Goal: Transaction & Acquisition: Purchase product/service

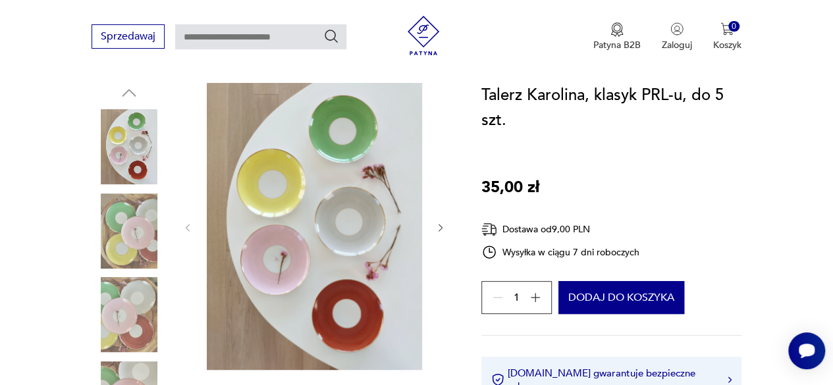
scroll to position [132, 0]
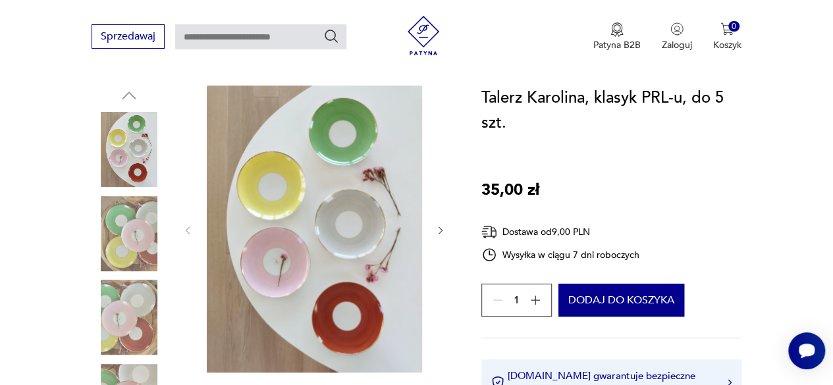
click at [440, 230] on icon "button" at bounding box center [440, 230] width 11 height 11
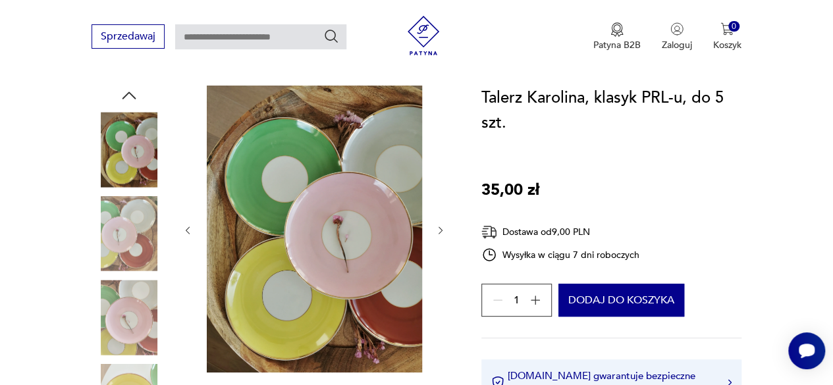
click at [440, 230] on icon "button" at bounding box center [440, 230] width 11 height 11
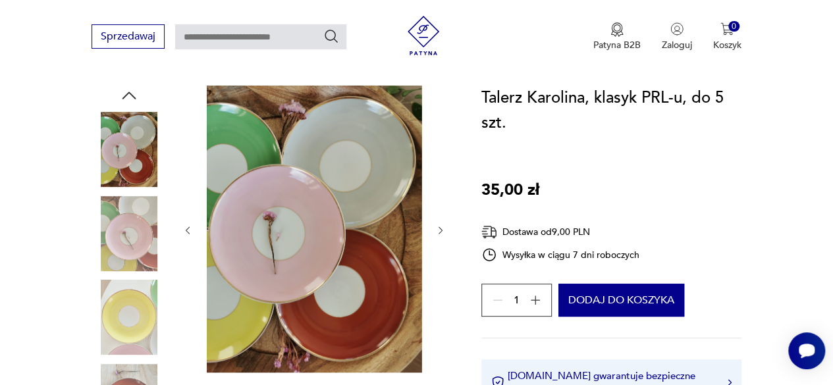
click at [436, 228] on icon "button" at bounding box center [440, 230] width 11 height 11
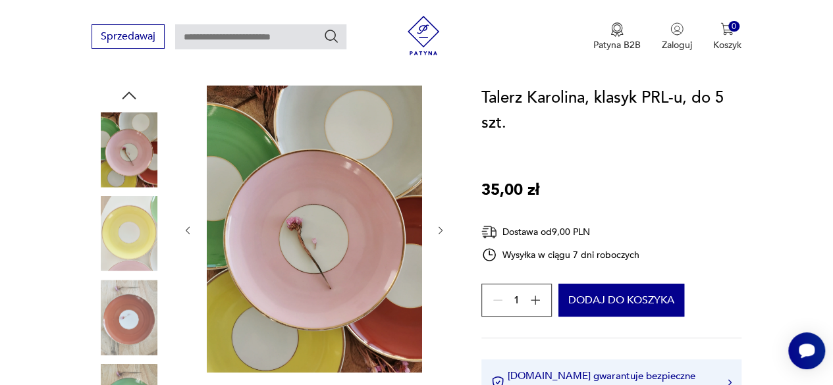
click at [436, 228] on icon "button" at bounding box center [440, 230] width 11 height 11
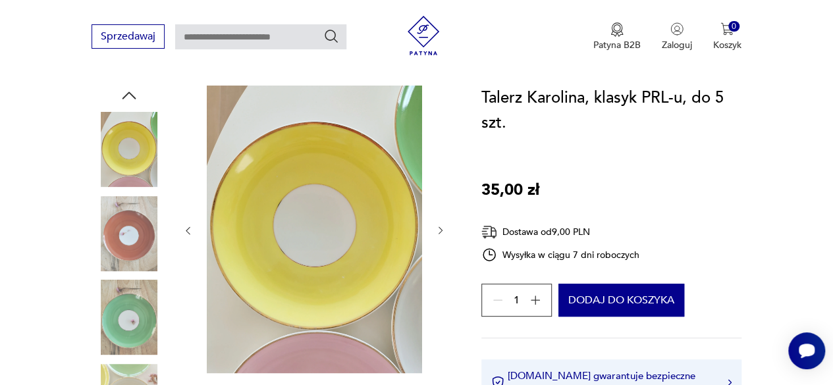
click at [442, 231] on icon "button" at bounding box center [440, 230] width 4 height 7
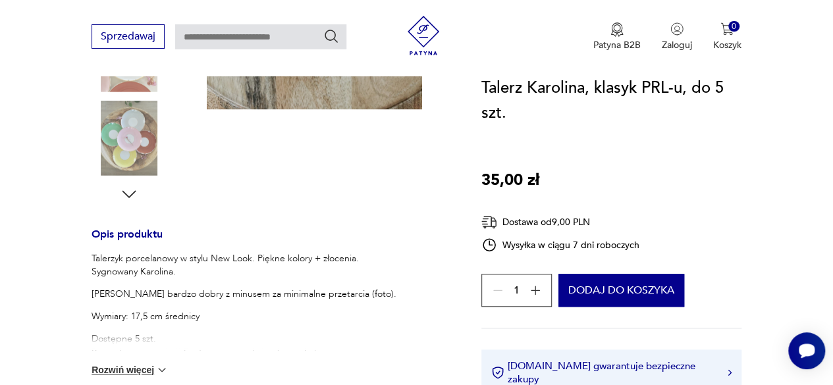
scroll to position [461, 0]
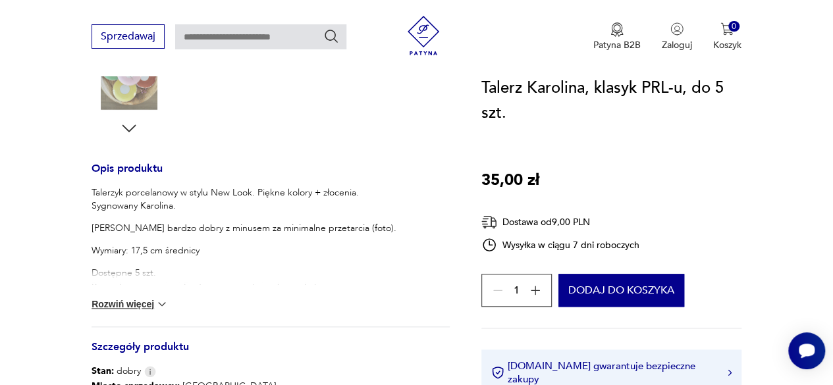
click at [130, 300] on button "Rozwiń więcej" at bounding box center [130, 304] width 76 height 13
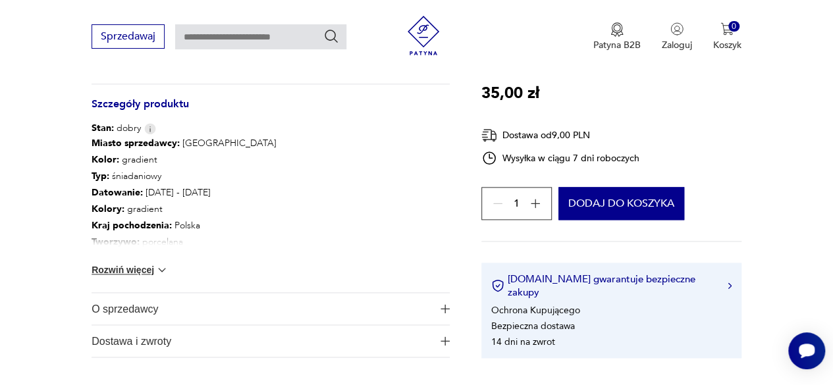
scroll to position [724, 0]
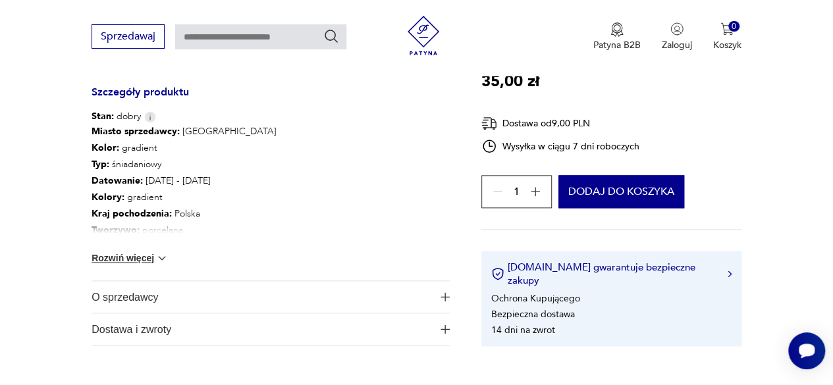
click at [160, 256] on img at bounding box center [161, 257] width 13 height 13
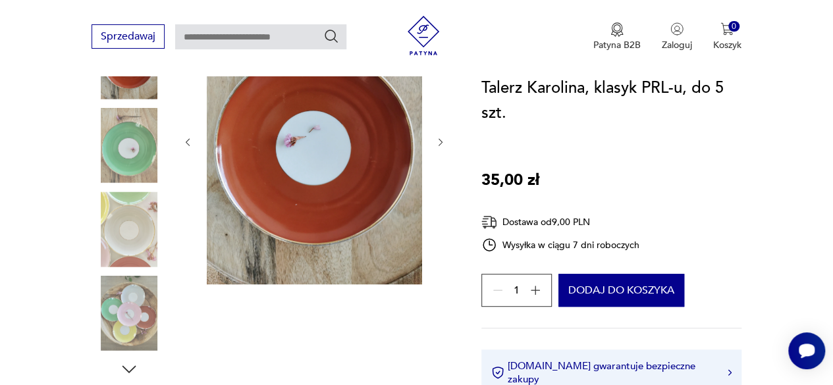
scroll to position [197, 0]
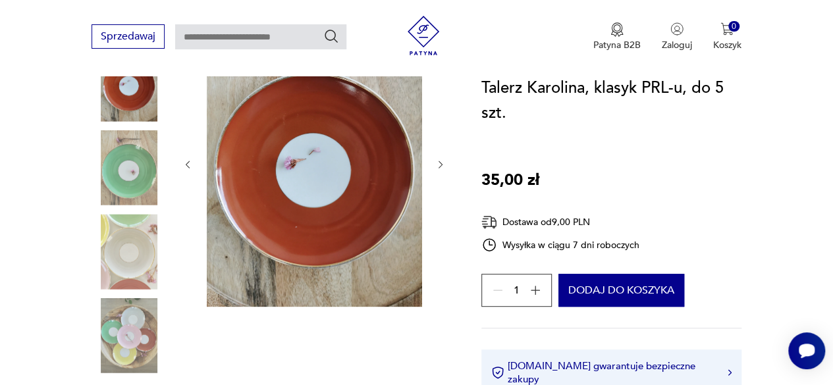
click at [438, 163] on icon "button" at bounding box center [440, 164] width 11 height 11
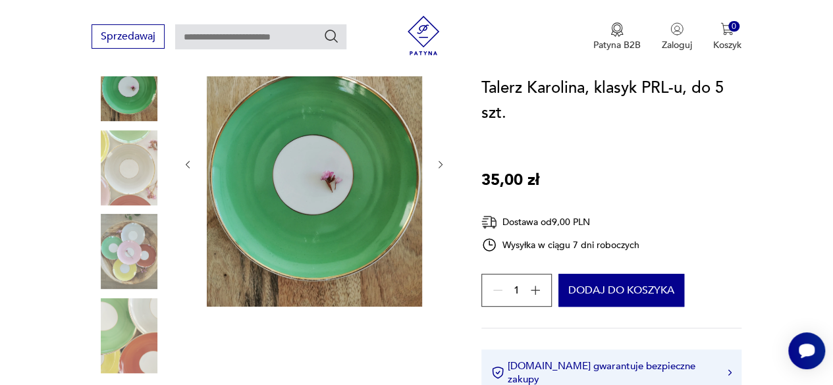
click at [438, 163] on icon "button" at bounding box center [440, 164] width 11 height 11
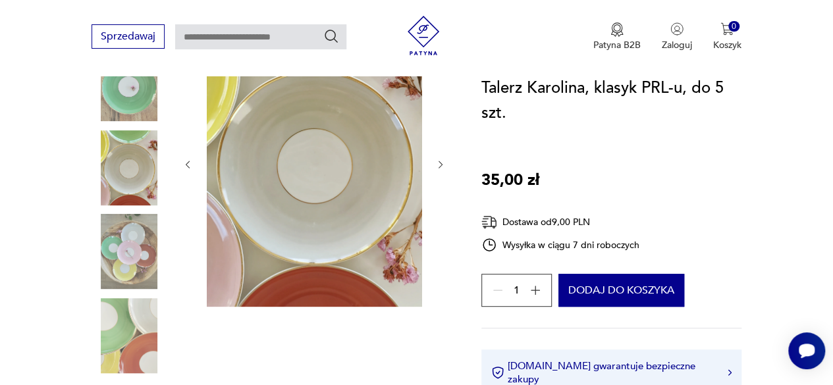
click at [438, 163] on icon "button" at bounding box center [440, 164] width 11 height 11
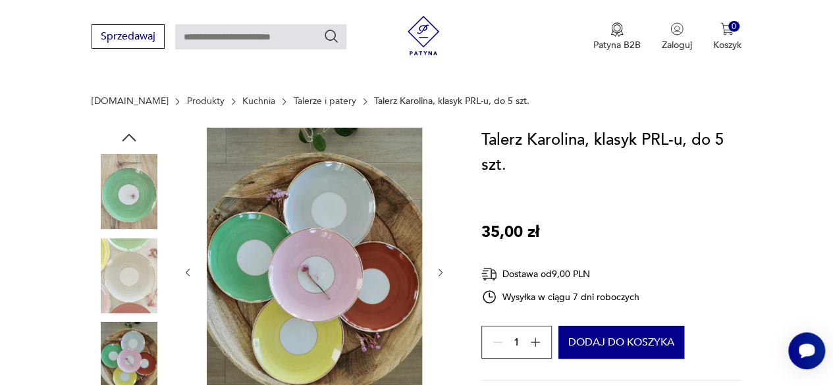
scroll to position [0, 0]
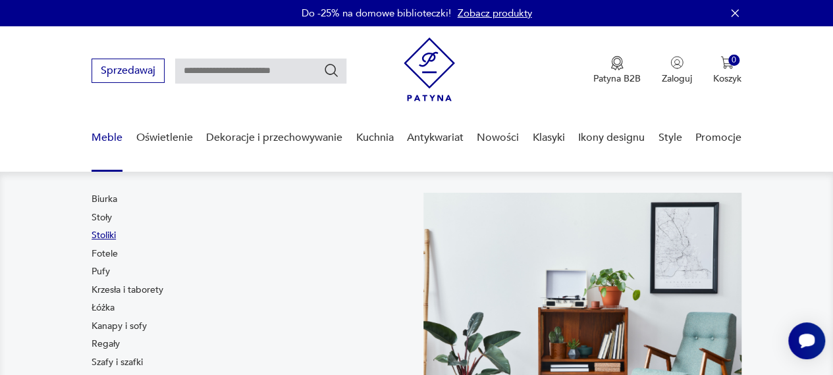
click at [108, 236] on link "Stoliki" at bounding box center [104, 235] width 24 height 13
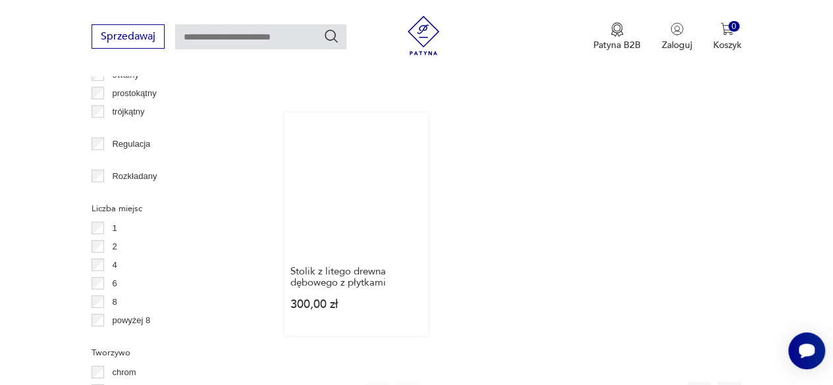
scroll to position [1863, 0]
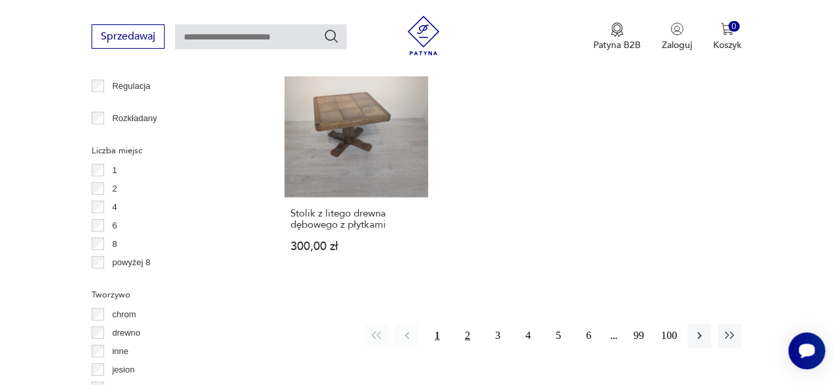
click at [467, 324] on button "2" at bounding box center [468, 336] width 24 height 24
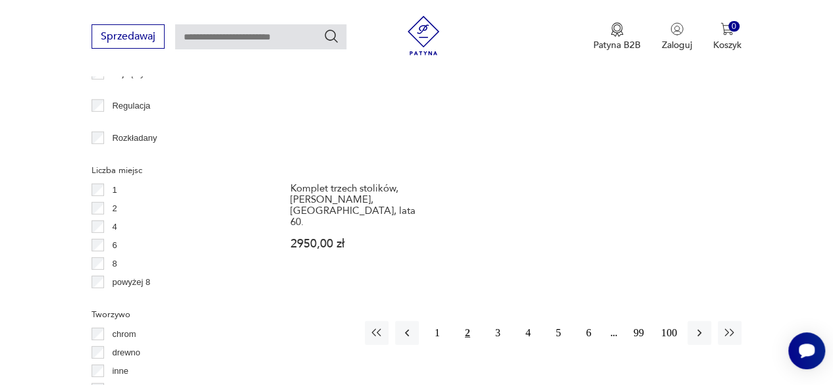
scroll to position [1863, 0]
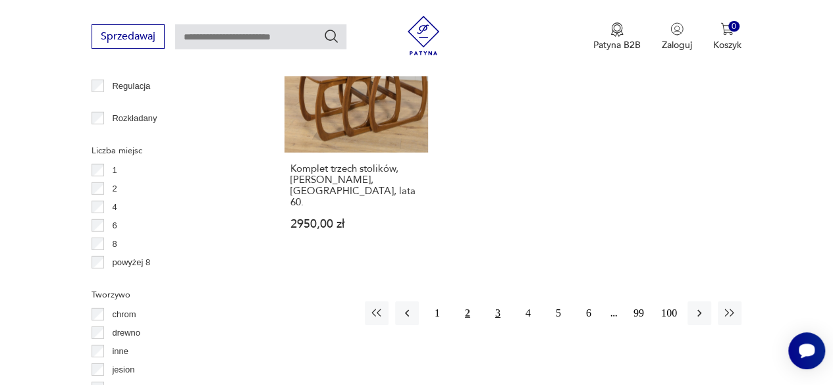
click at [496, 302] on button "3" at bounding box center [498, 314] width 24 height 24
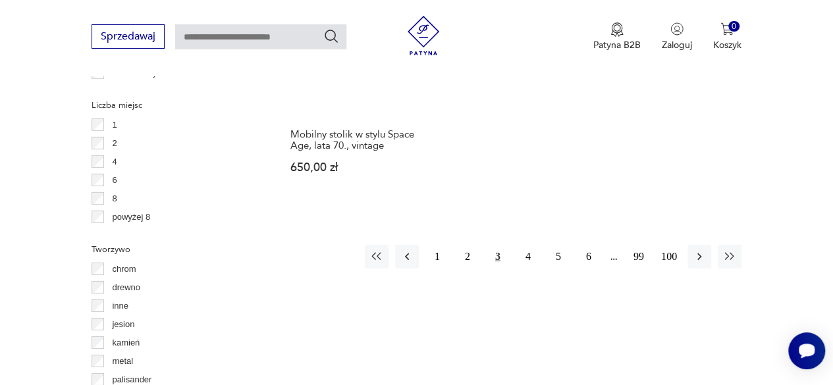
scroll to position [1929, 0]
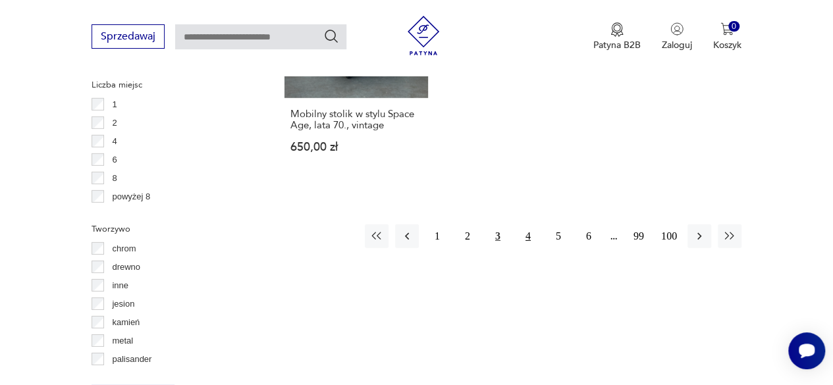
click at [524, 224] on button "4" at bounding box center [528, 236] width 24 height 24
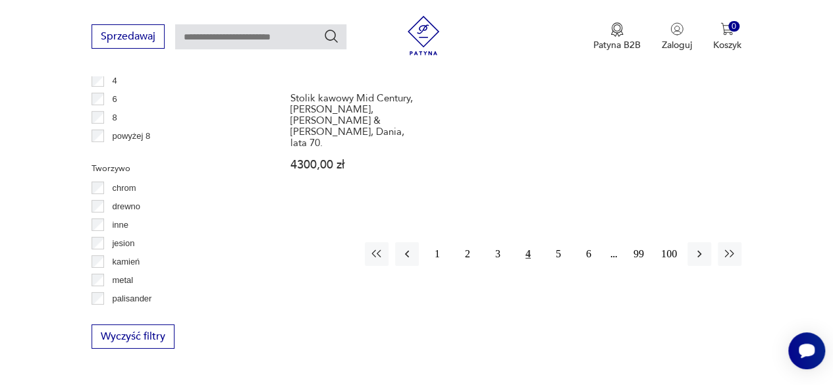
scroll to position [1995, 0]
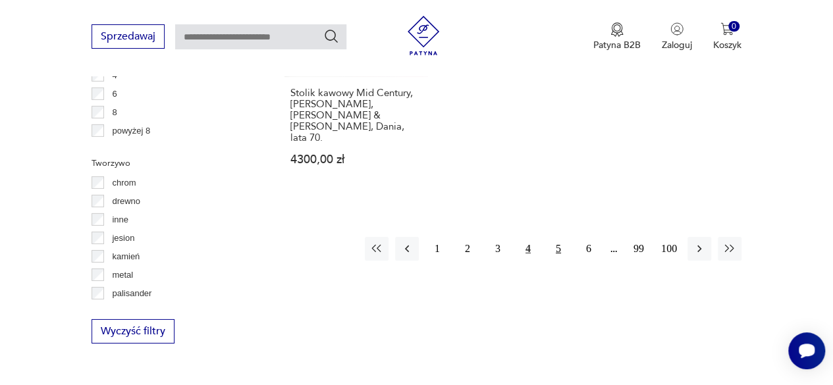
click at [552, 237] on button "5" at bounding box center [558, 249] width 24 height 24
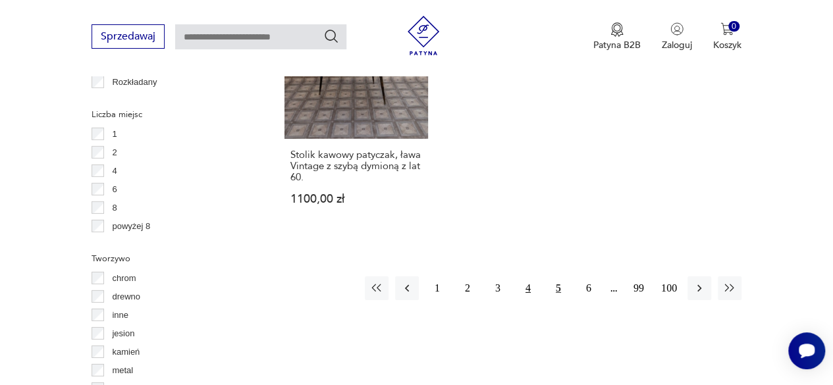
scroll to position [1929, 0]
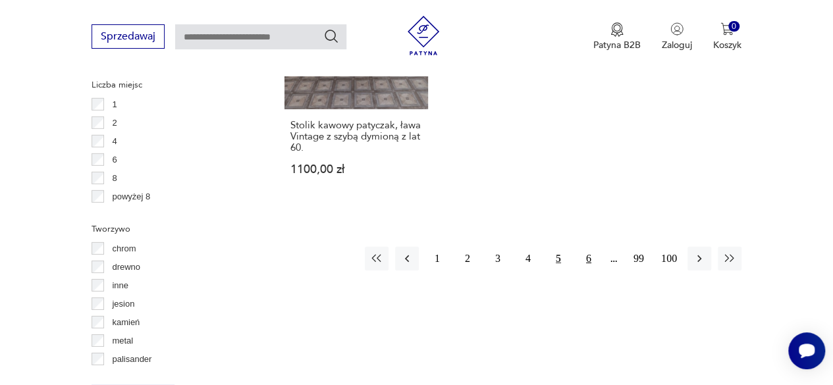
click at [583, 247] on button "6" at bounding box center [589, 259] width 24 height 24
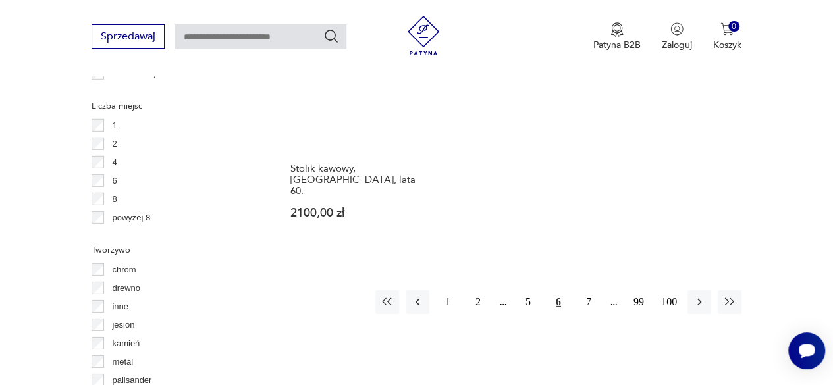
scroll to position [1929, 0]
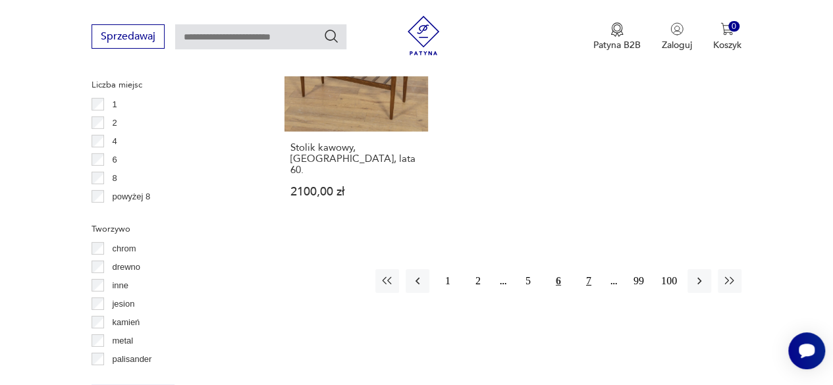
click at [589, 269] on button "7" at bounding box center [589, 281] width 24 height 24
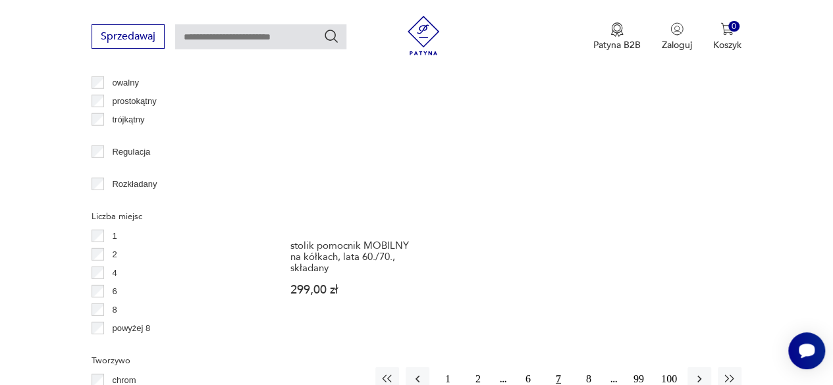
scroll to position [1863, 0]
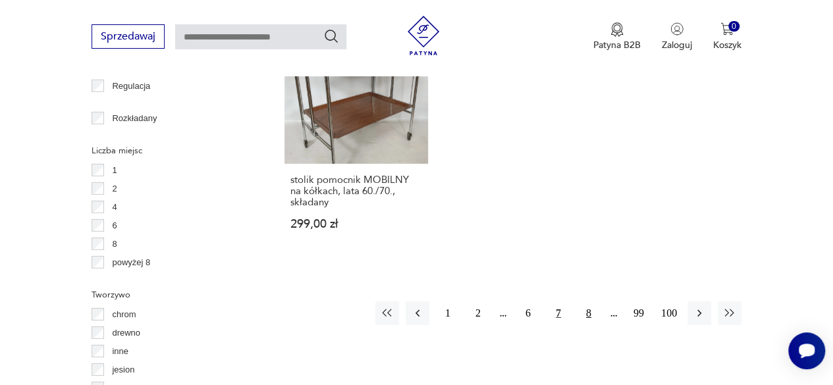
click at [592, 302] on button "8" at bounding box center [589, 314] width 24 height 24
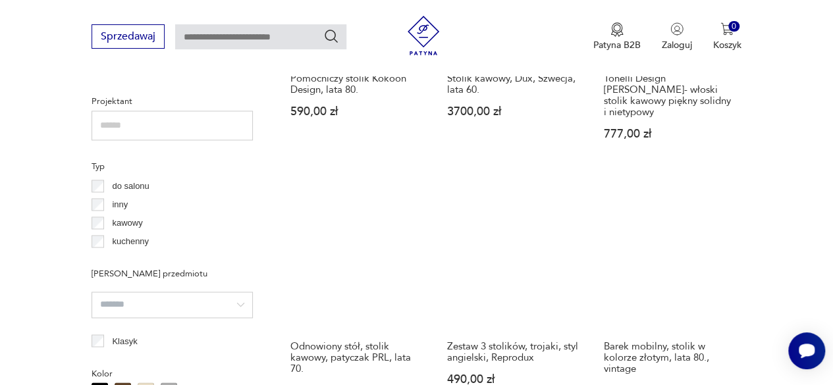
scroll to position [941, 0]
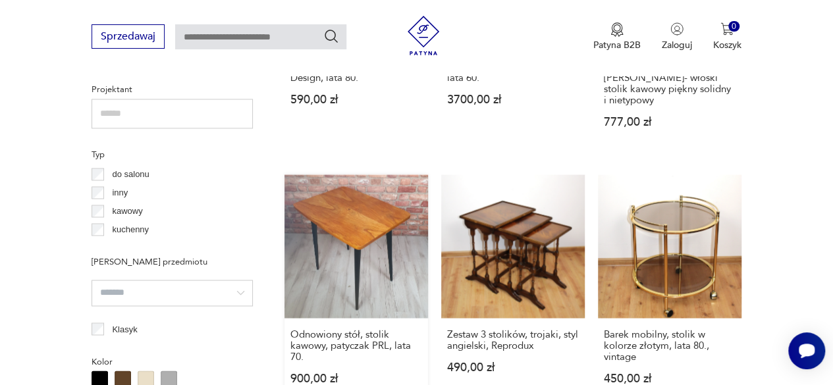
click at [353, 221] on link "Odnowiony stół, stolik kawowy, patyczak PRL, lata 70. 900,00 zł" at bounding box center [356, 291] width 144 height 235
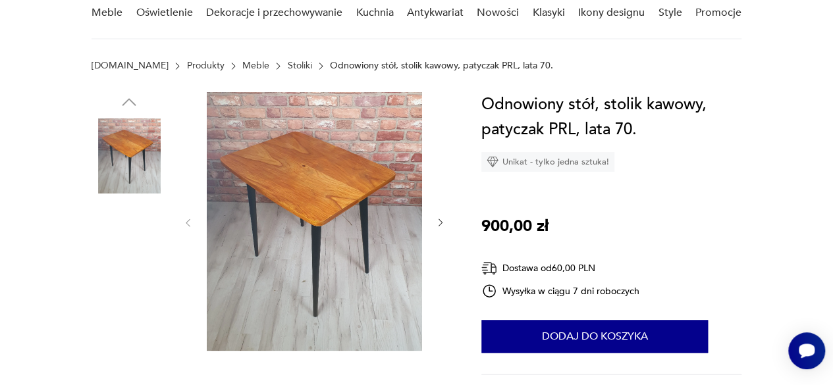
scroll to position [132, 0]
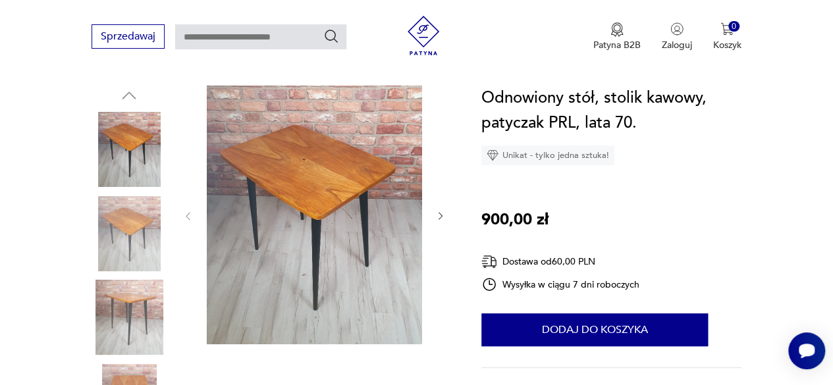
click at [438, 217] on icon "button" at bounding box center [440, 216] width 11 height 11
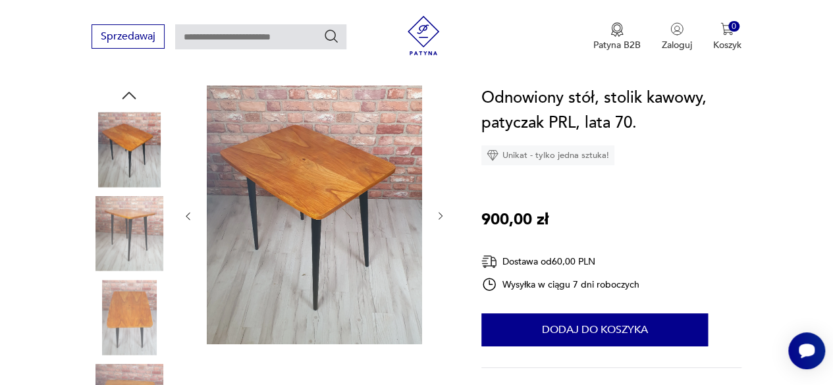
click at [438, 217] on icon "button" at bounding box center [440, 216] width 11 height 11
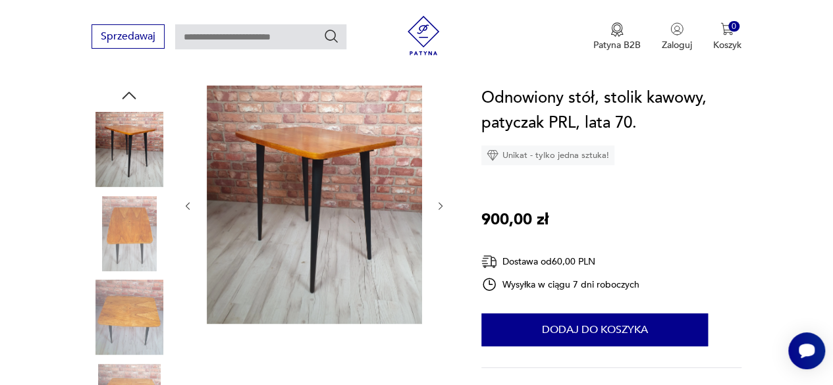
click at [438, 217] on div at bounding box center [313, 206] width 263 height 241
click at [436, 207] on icon "button" at bounding box center [440, 206] width 11 height 11
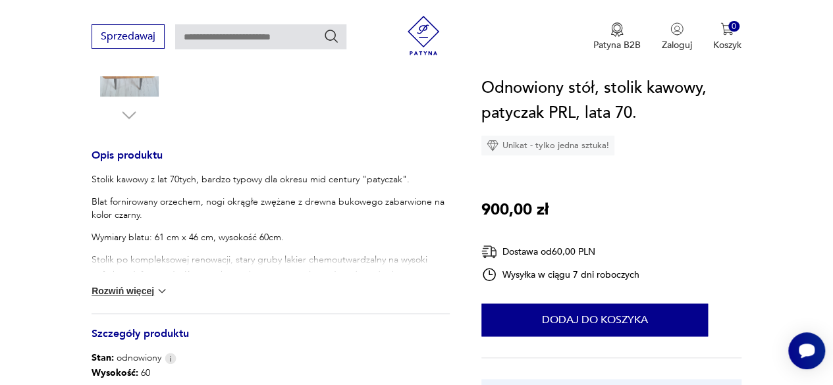
scroll to position [527, 0]
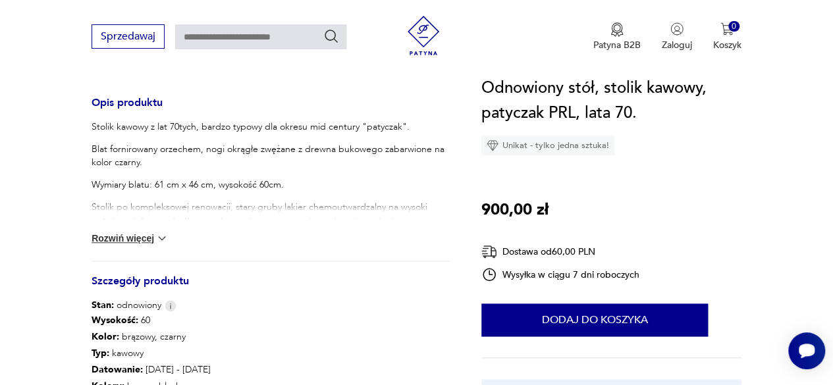
click at [161, 236] on img at bounding box center [161, 238] width 13 height 13
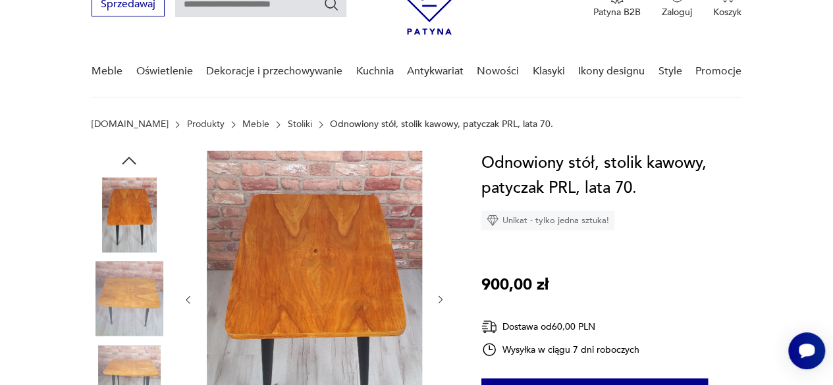
scroll to position [66, 0]
click at [438, 296] on icon "button" at bounding box center [440, 300] width 11 height 11
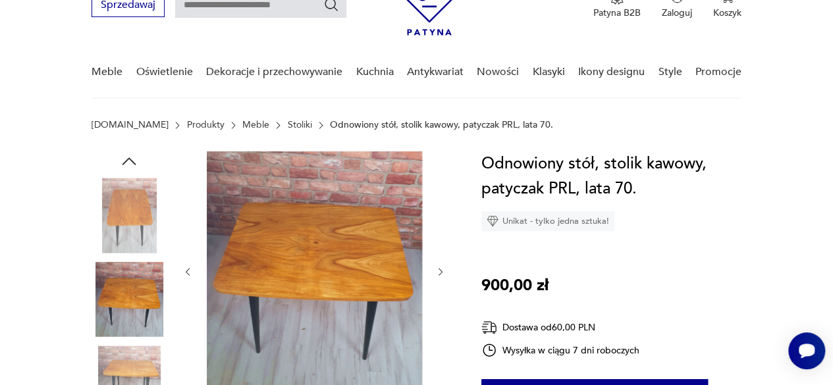
click at [438, 296] on div at bounding box center [313, 271] width 263 height 241
click at [437, 275] on icon "button" at bounding box center [440, 272] width 11 height 11
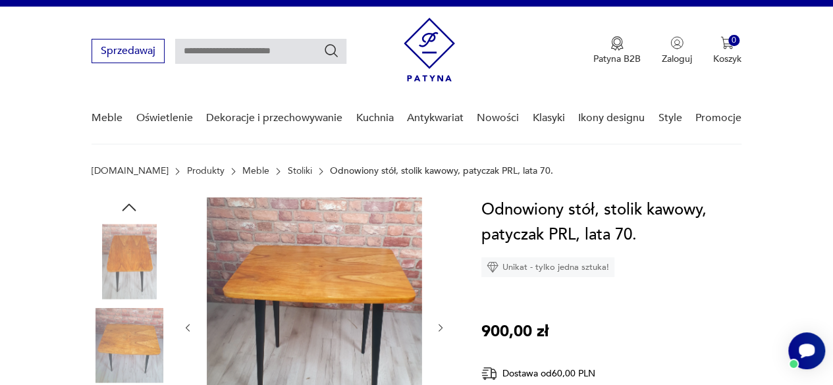
scroll to position [0, 0]
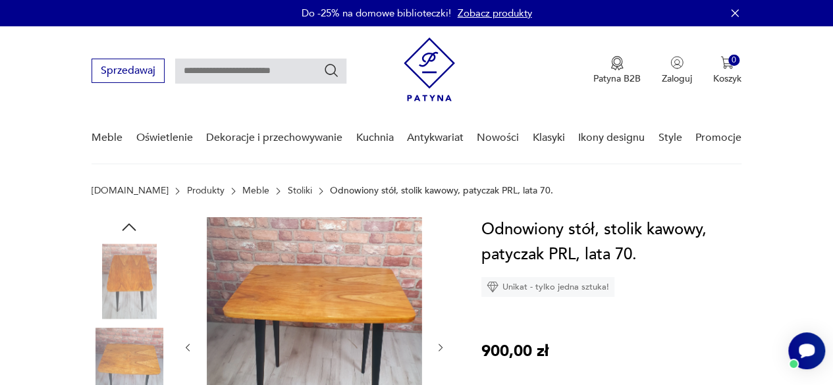
click at [217, 69] on input "text" at bounding box center [260, 71] width 171 height 25
type input "**********"
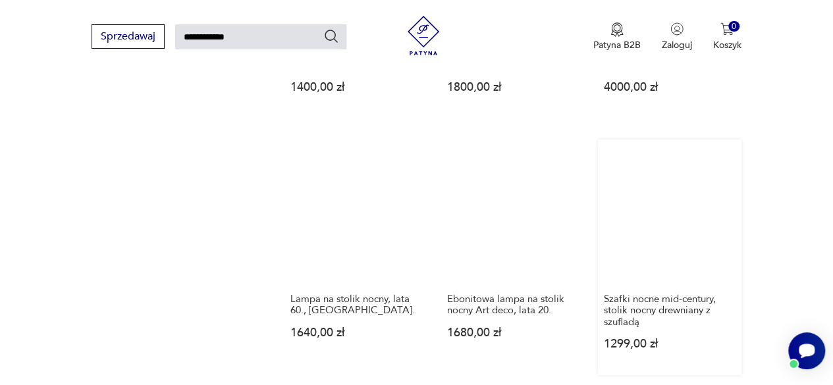
scroll to position [911, 0]
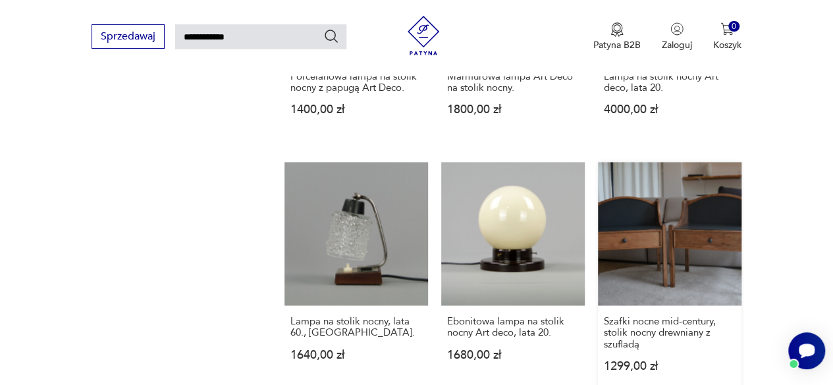
click at [638, 219] on link "Szafki nocne mid-century, stolik nocny drewniany z szufladą 1299,00 zł" at bounding box center [670, 279] width 144 height 235
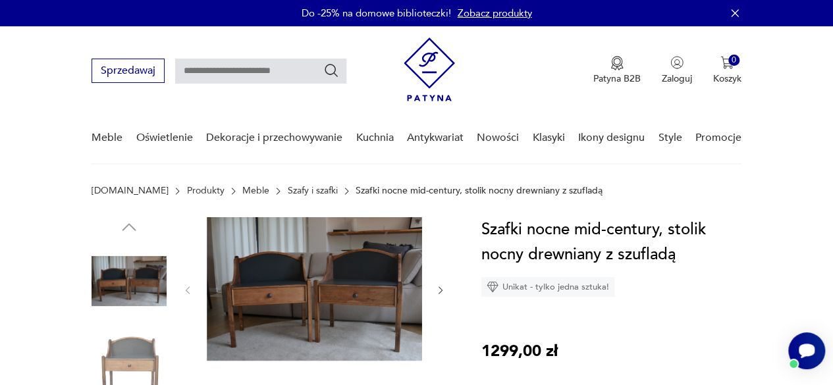
click at [438, 286] on icon "button" at bounding box center [440, 289] width 4 height 7
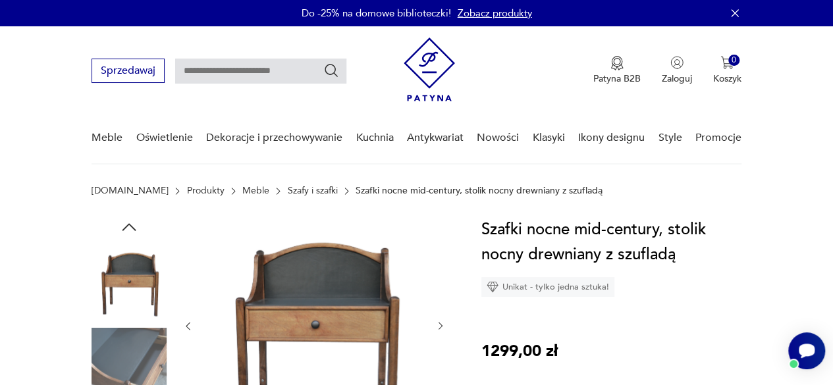
click at [438, 286] on div at bounding box center [313, 326] width 263 height 218
click at [437, 326] on icon "button" at bounding box center [440, 326] width 11 height 11
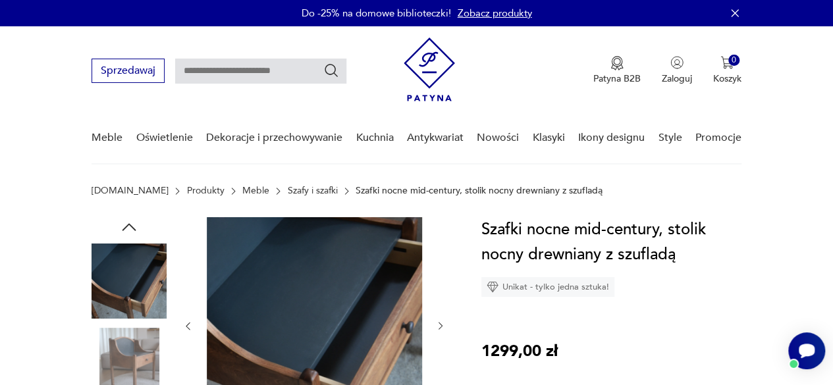
click at [436, 324] on icon "button" at bounding box center [440, 326] width 11 height 11
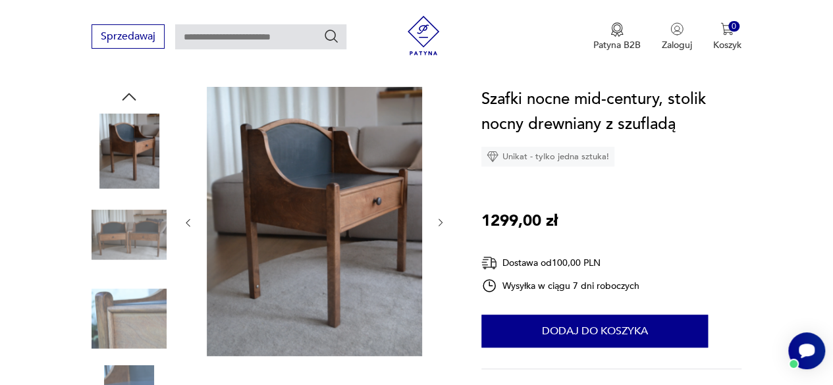
scroll to position [132, 0]
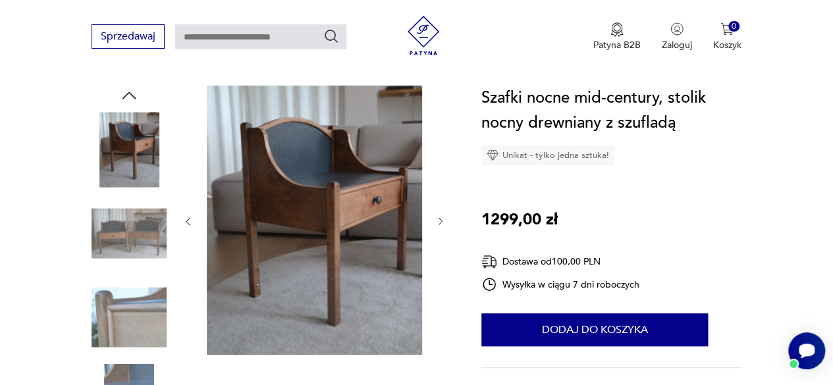
click at [207, 32] on input "text" at bounding box center [260, 36] width 171 height 25
type input "**********"
click at [329, 33] on icon "Szukaj" at bounding box center [331, 36] width 16 height 16
type input "**********"
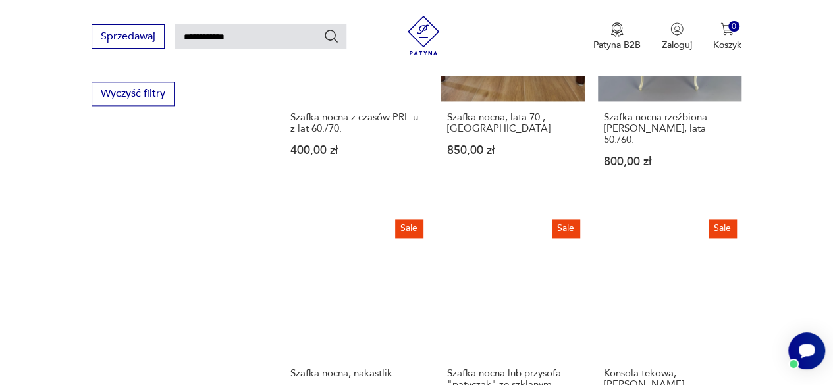
scroll to position [903, 0]
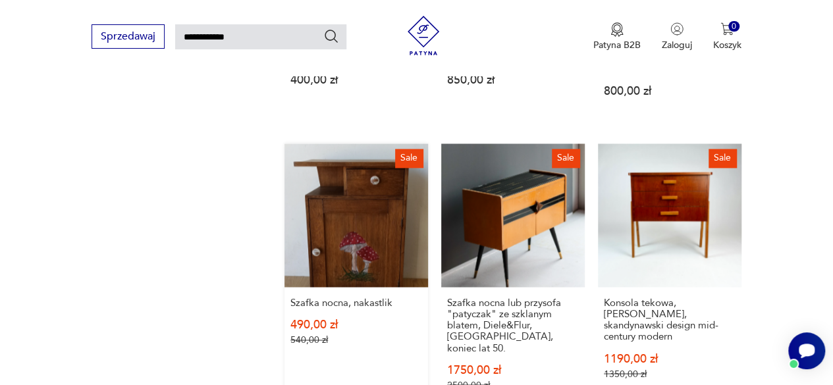
click at [359, 232] on link "Sale Szafka nocna, nakastlik 490,00 zł 540,00 zł" at bounding box center [356, 280] width 144 height 273
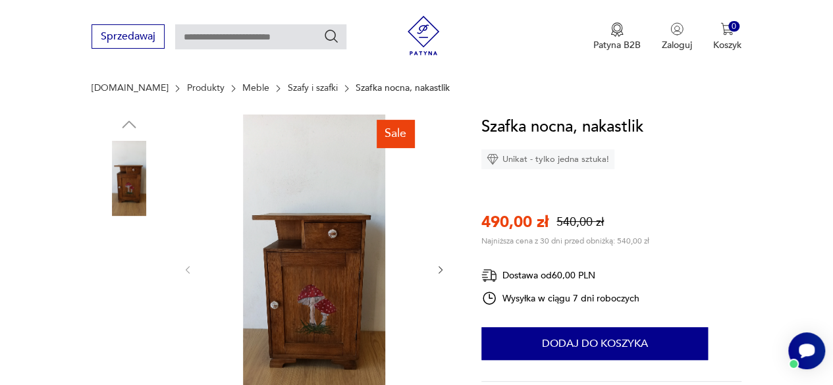
scroll to position [132, 0]
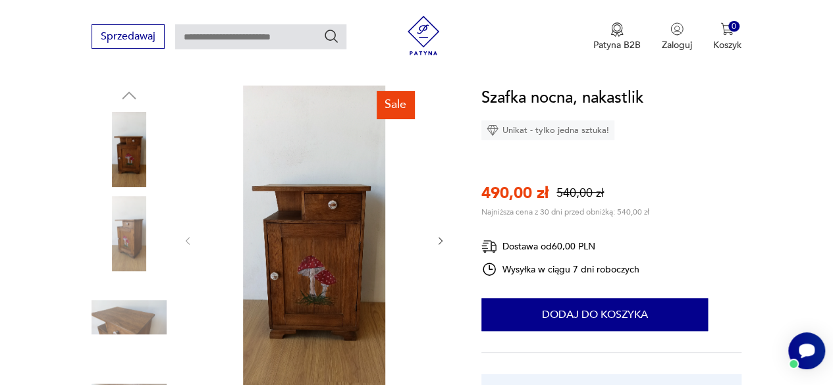
click at [443, 240] on icon "button" at bounding box center [440, 241] width 11 height 11
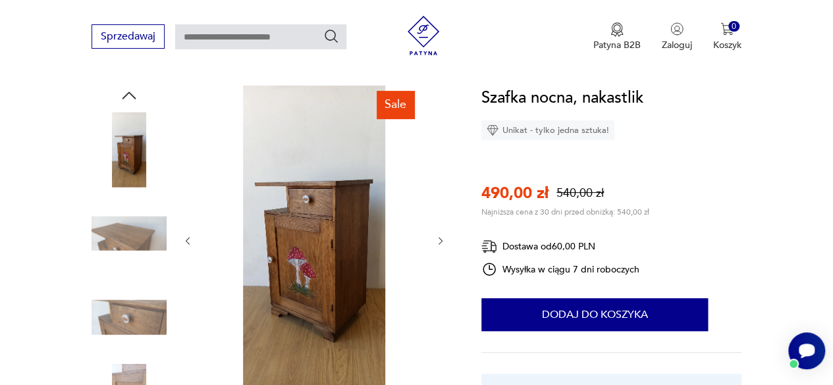
click at [442, 240] on icon "button" at bounding box center [440, 241] width 11 height 11
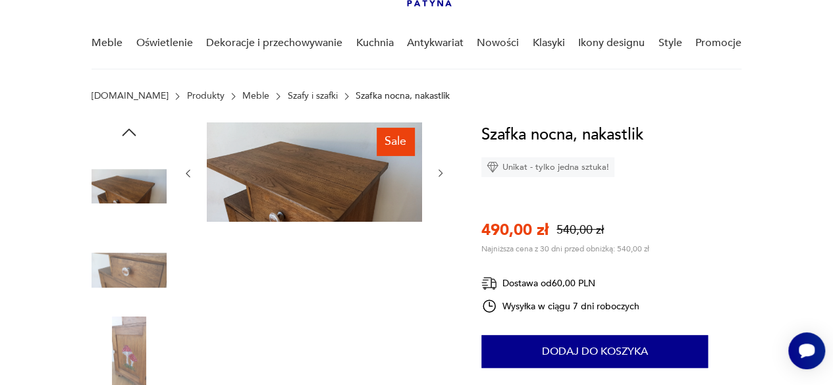
scroll to position [0, 0]
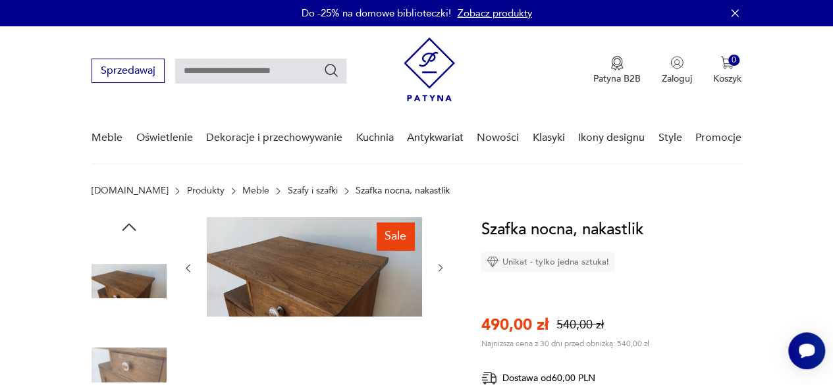
type input "**********"
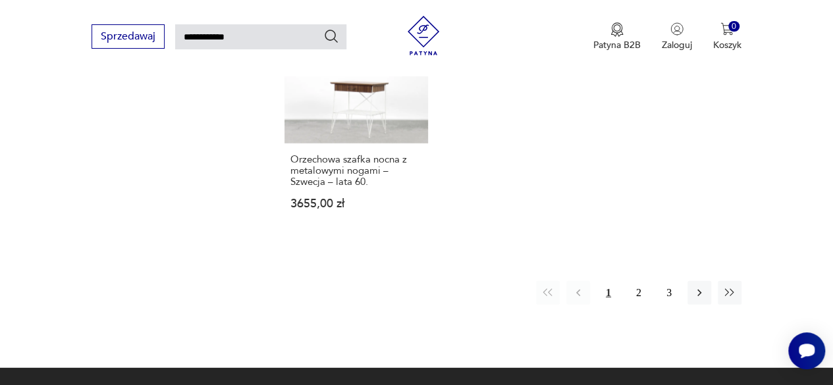
scroll to position [1627, 0]
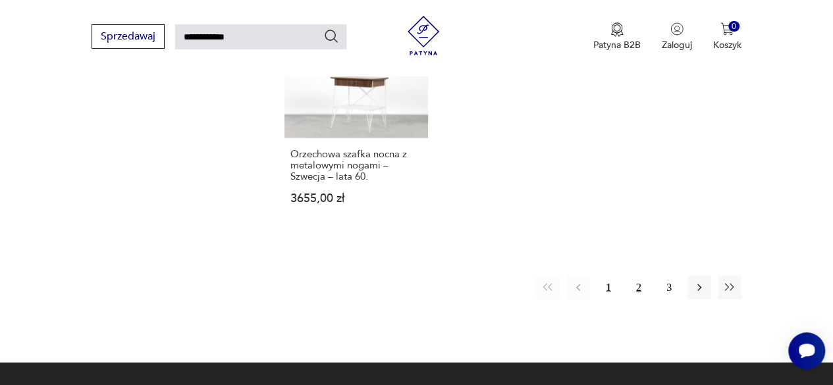
click at [642, 276] on button "2" at bounding box center [639, 288] width 24 height 24
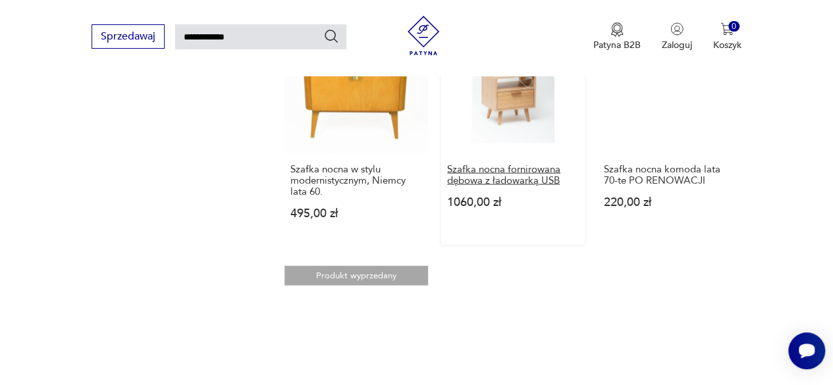
scroll to position [1364, 0]
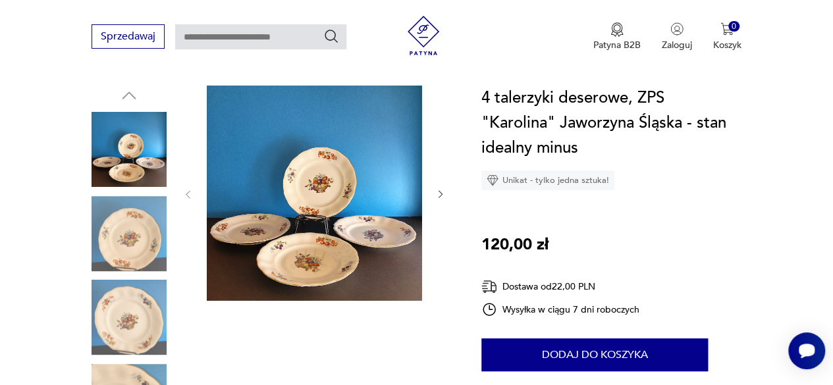
click at [438, 192] on icon "button" at bounding box center [440, 194] width 4 height 7
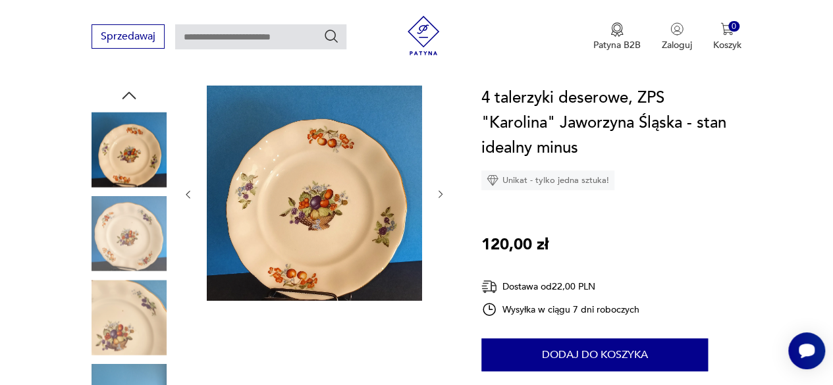
click at [439, 192] on icon "button" at bounding box center [440, 194] width 4 height 7
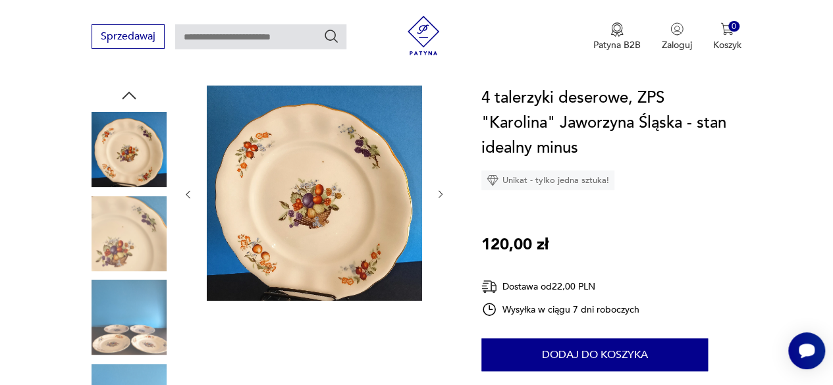
click at [439, 192] on icon "button" at bounding box center [440, 194] width 4 height 7
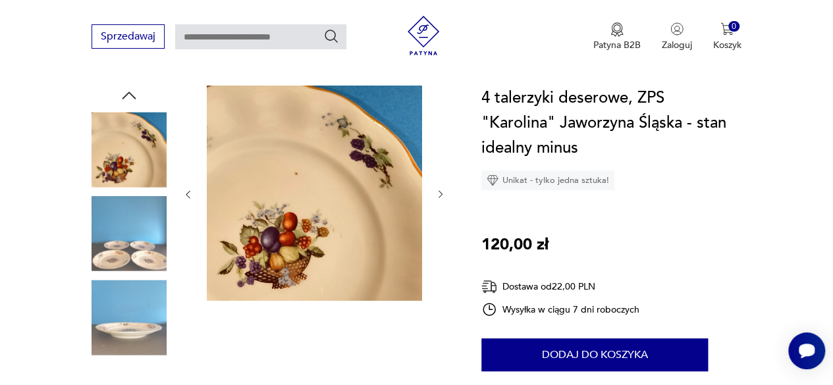
click at [439, 192] on icon "button" at bounding box center [440, 194] width 4 height 7
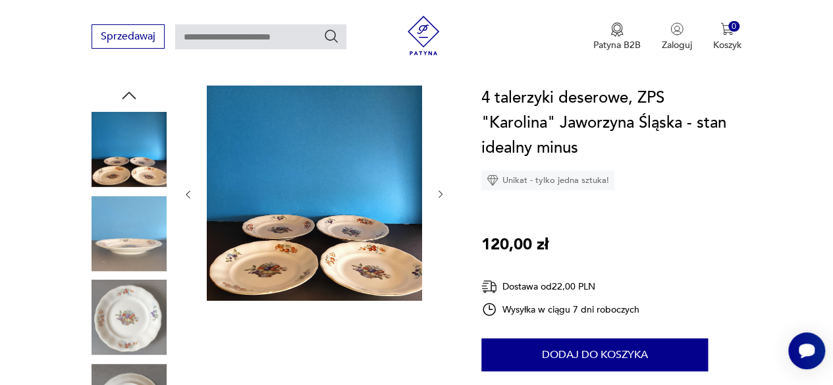
click at [439, 192] on icon "button" at bounding box center [440, 194] width 4 height 7
